Goal: Task Accomplishment & Management: Manage account settings

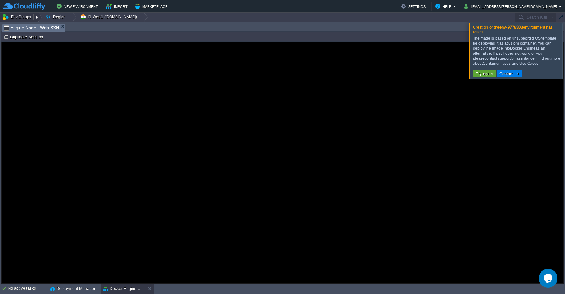
scroll to position [3, 0]
click at [17, 16] on button "Env Groups" at bounding box center [17, 17] width 31 height 9
click at [19, 18] on button "Env Groups" at bounding box center [17, 17] width 31 height 9
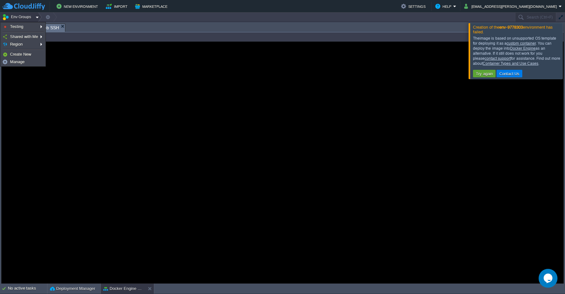
click at [36, 17] on div at bounding box center [38, 17] width 8 height 9
click at [565, 51] on div at bounding box center [573, 51] width 0 height 56
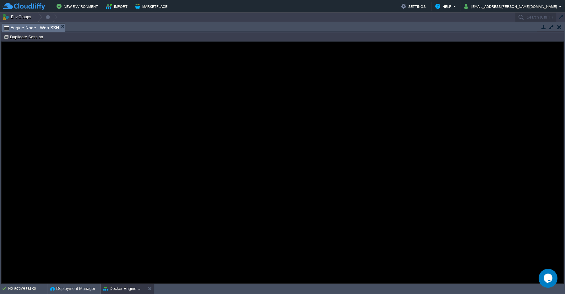
click at [559, 28] on button "button" at bounding box center [560, 27] width 4 height 6
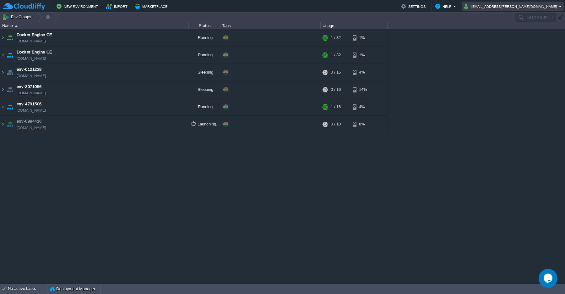
click at [560, 7] on em "[EMAIL_ADDRESS][PERSON_NAME][DOMAIN_NAME]" at bounding box center [514, 7] width 98 height 8
click at [509, 34] on span "Sign out" at bounding box center [505, 33] width 15 height 5
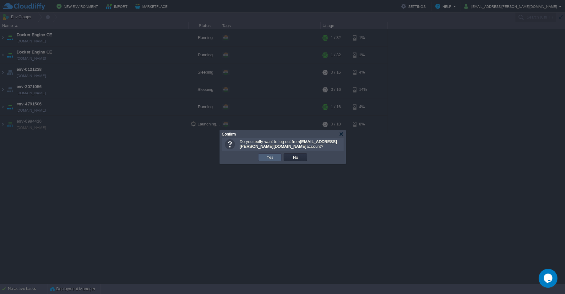
click at [271, 158] on button "Yes" at bounding box center [270, 157] width 11 height 6
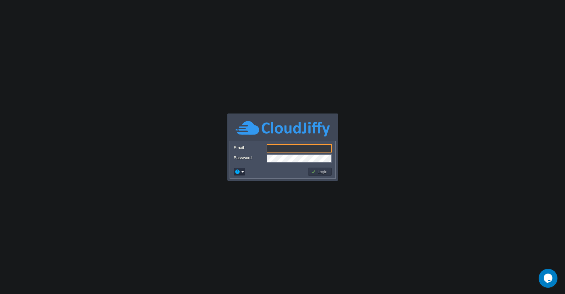
click at [281, 149] on input "Email:" at bounding box center [299, 148] width 65 height 8
click at [279, 148] on input "Email:" at bounding box center [299, 148] width 65 height 8
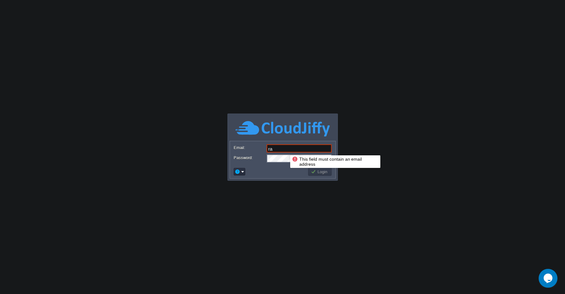
click at [286, 150] on input "ra" at bounding box center [299, 148] width 65 height 8
drag, startPoint x: 284, startPoint y: 150, endPoint x: 250, endPoint y: 150, distance: 34.3
click at [267, 150] on input "ra" at bounding box center [299, 148] width 65 height 8
paste input "[EMAIL_ADDRESS][PERSON_NAME][DOMAIN_NAME]"
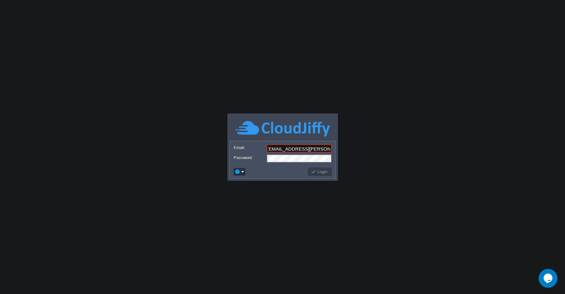
type input "[EMAIL_ADDRESS][PERSON_NAME][DOMAIN_NAME]"
click at [322, 174] on button "Login" at bounding box center [320, 172] width 18 height 6
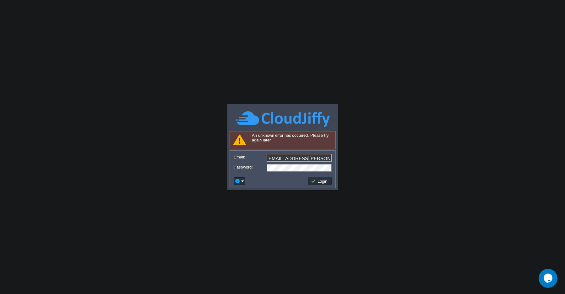
click at [296, 160] on input "[EMAIL_ADDRESS][PERSON_NAME][DOMAIN_NAME]" at bounding box center [299, 158] width 65 height 8
drag, startPoint x: 285, startPoint y: 211, endPoint x: 296, endPoint y: 224, distance: 17.2
click at [288, 213] on body "Application Platform v.8.10.2 Signing in... Required Field An unknown error has…" at bounding box center [282, 147] width 565 height 294
drag, startPoint x: 258, startPoint y: 177, endPoint x: 266, endPoint y: 185, distance: 10.9
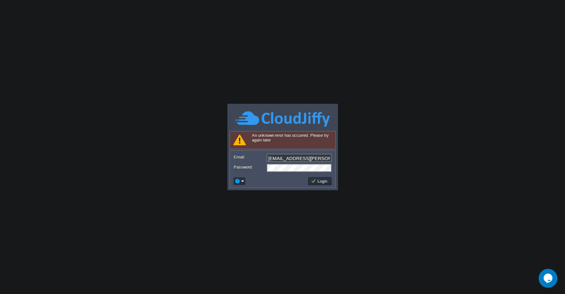
click at [263, 184] on td at bounding box center [270, 181] width 74 height 10
click at [321, 183] on button "Login" at bounding box center [320, 181] width 18 height 6
